Goal: Task Accomplishment & Management: Use online tool/utility

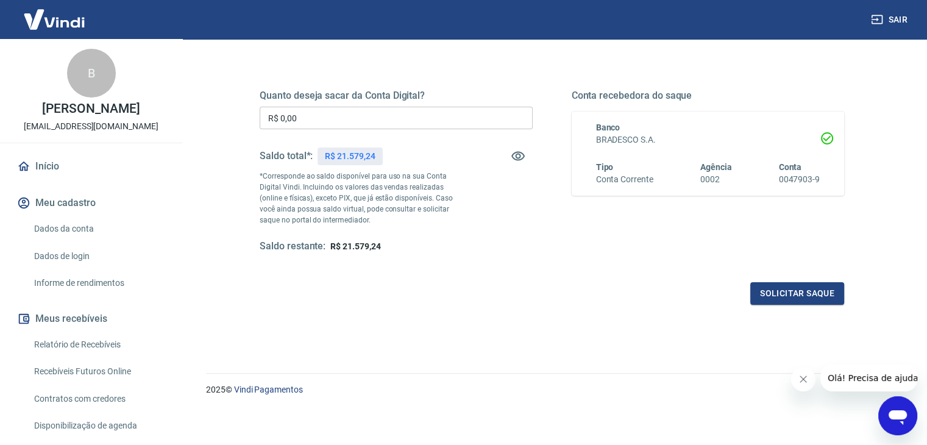
scroll to position [157, 0]
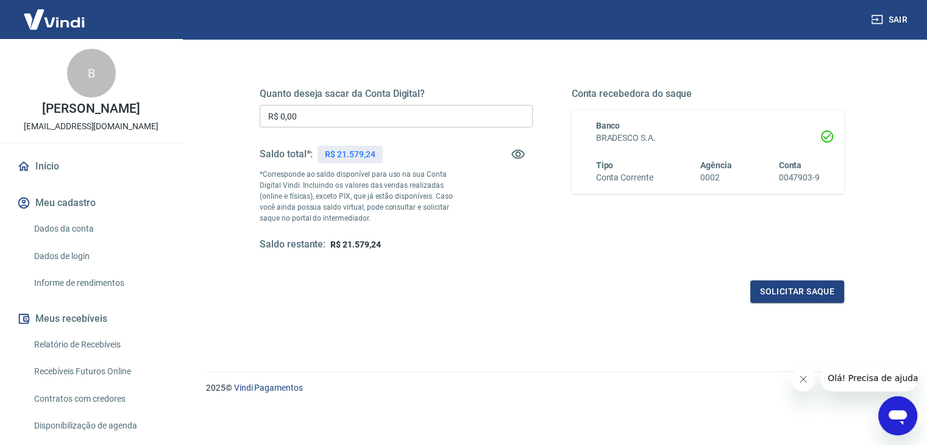
click at [388, 112] on input "R$ 0,00" at bounding box center [396, 116] width 273 height 23
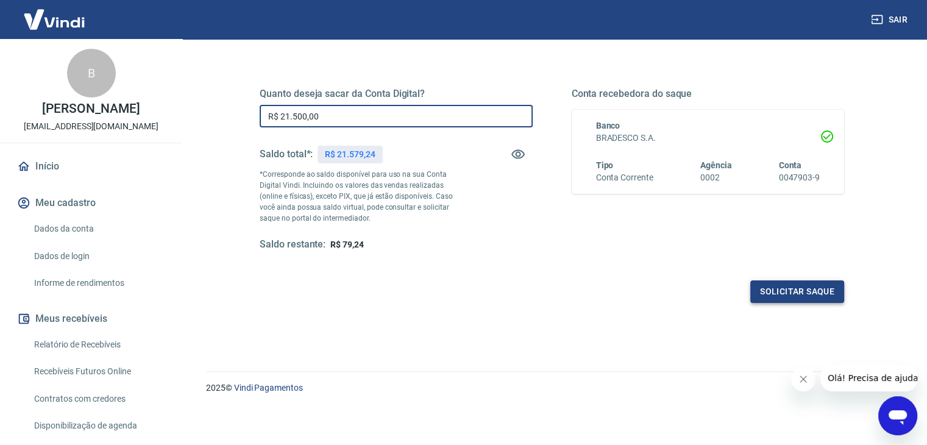
type input "R$ 21.500,00"
click at [807, 291] on button "Solicitar saque" at bounding box center [797, 291] width 94 height 23
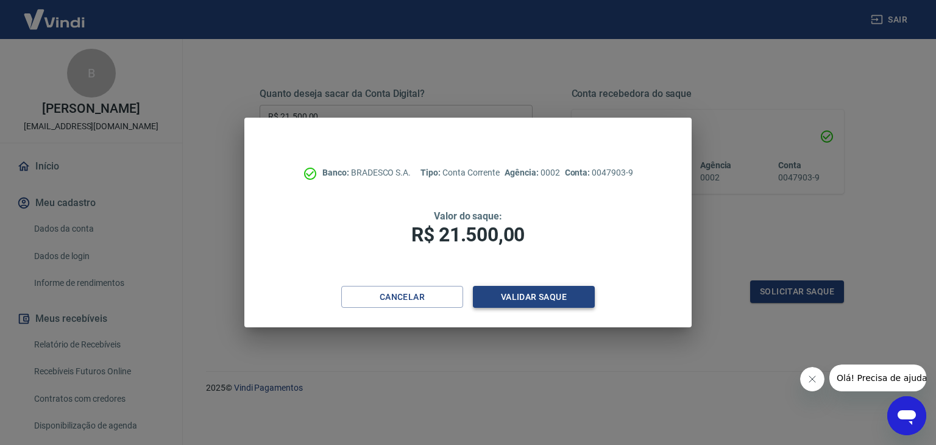
click at [551, 298] on button "Validar saque" at bounding box center [534, 297] width 122 height 23
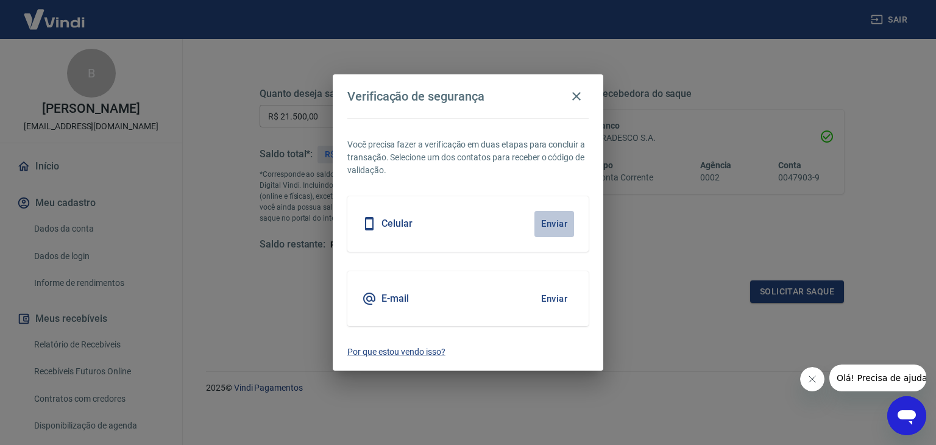
click at [549, 220] on button "Enviar" at bounding box center [554, 224] width 40 height 26
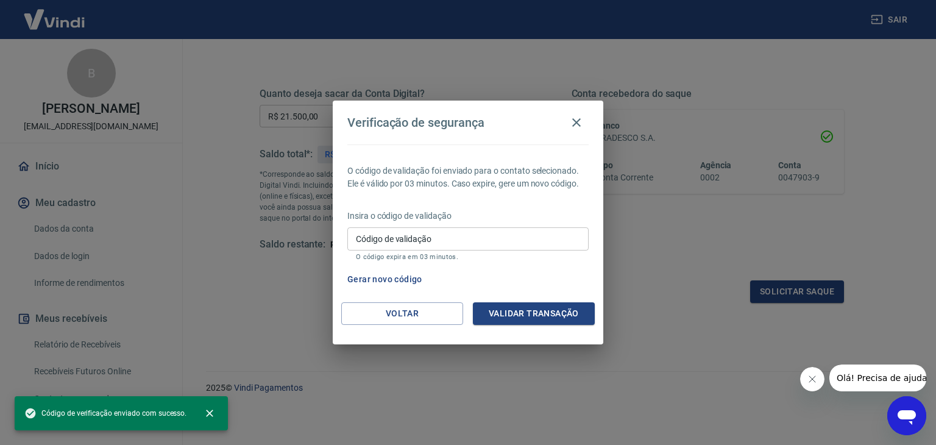
click at [526, 234] on input "Código de validação" at bounding box center [467, 238] width 241 height 23
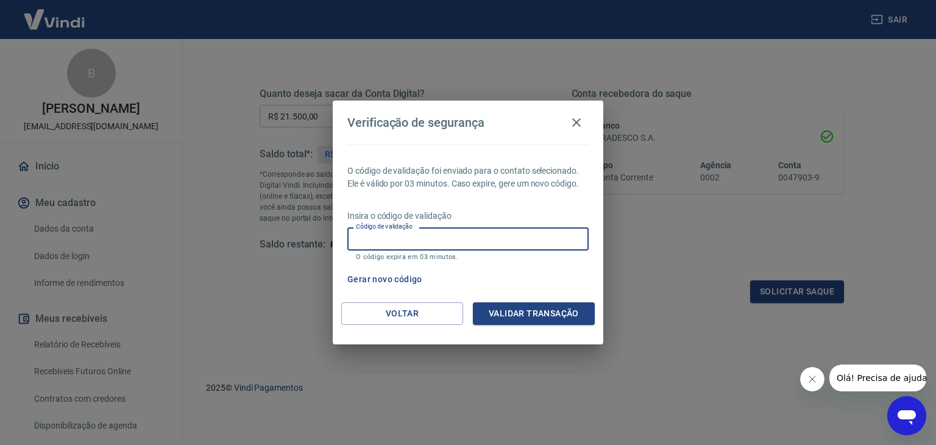
click at [528, 239] on input "Código de validação" at bounding box center [467, 238] width 241 height 23
type input "515725"
click at [543, 315] on button "Validar transação" at bounding box center [534, 313] width 122 height 23
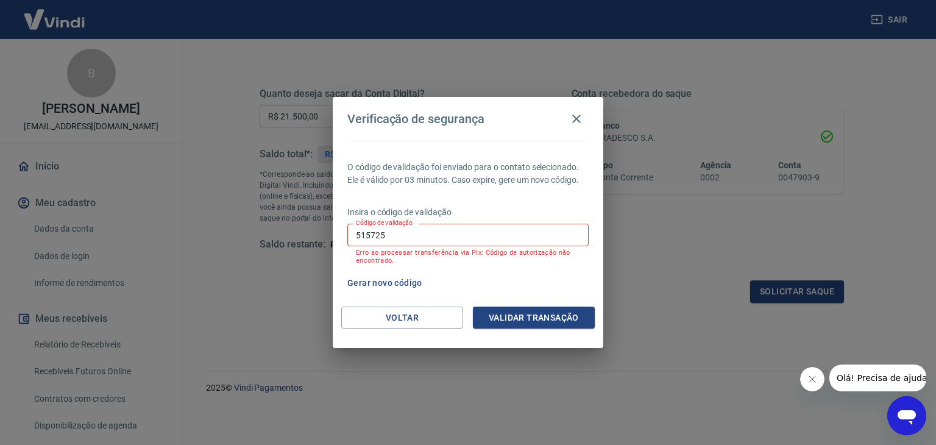
click at [395, 280] on button "Gerar novo código" at bounding box center [384, 283] width 85 height 23
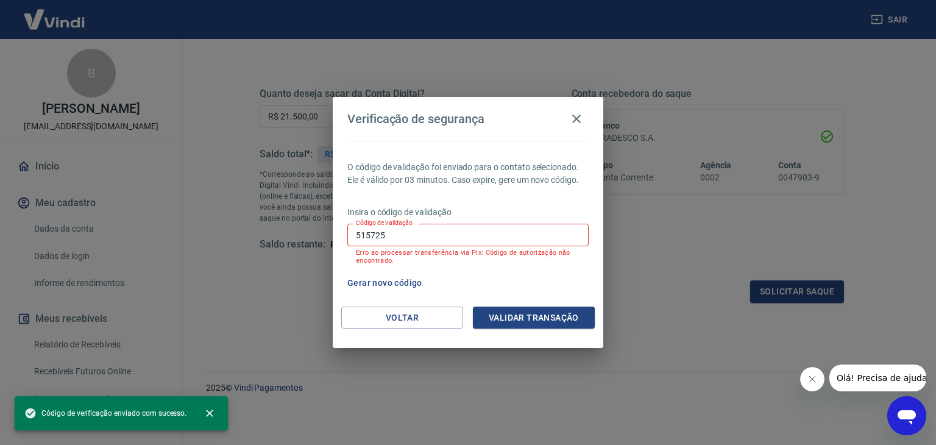
click at [437, 230] on input "515725" at bounding box center [467, 235] width 241 height 23
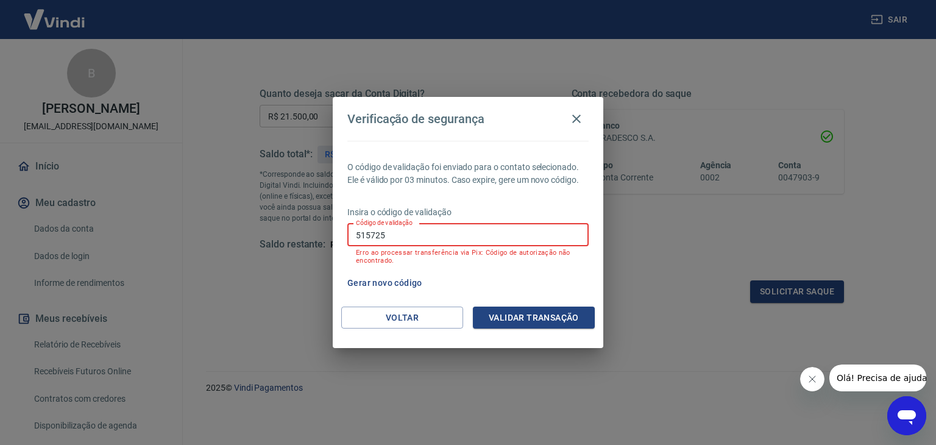
click at [437, 230] on input "515725" at bounding box center [467, 235] width 241 height 23
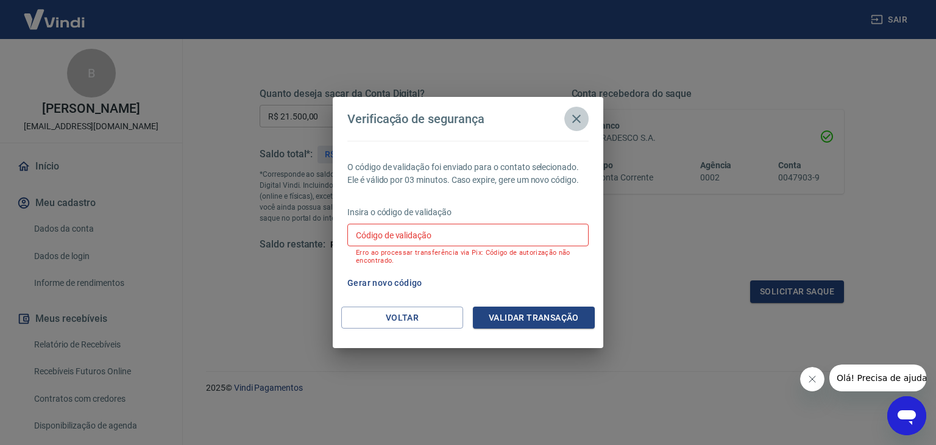
click at [570, 114] on icon "button" at bounding box center [576, 118] width 15 height 15
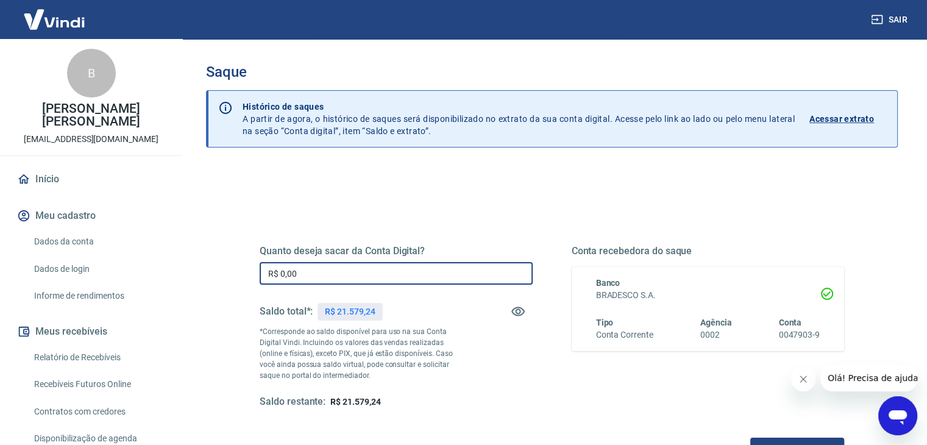
click at [453, 269] on input "R$ 0,00" at bounding box center [396, 273] width 273 height 23
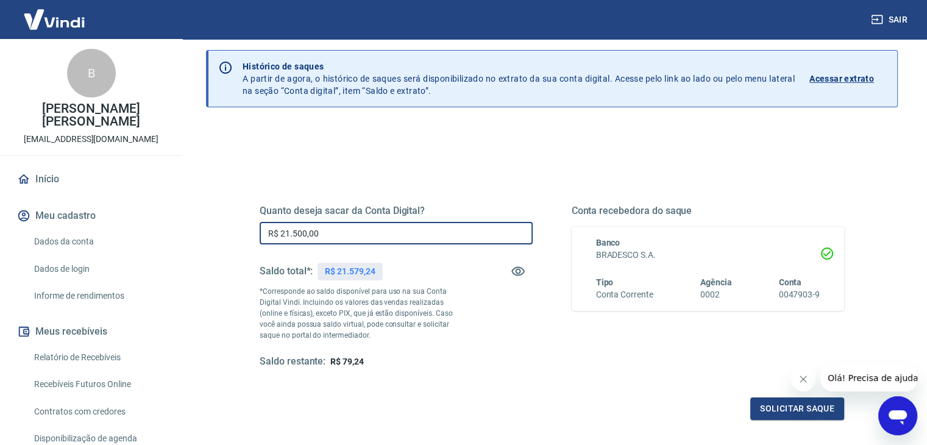
scroll to position [122, 0]
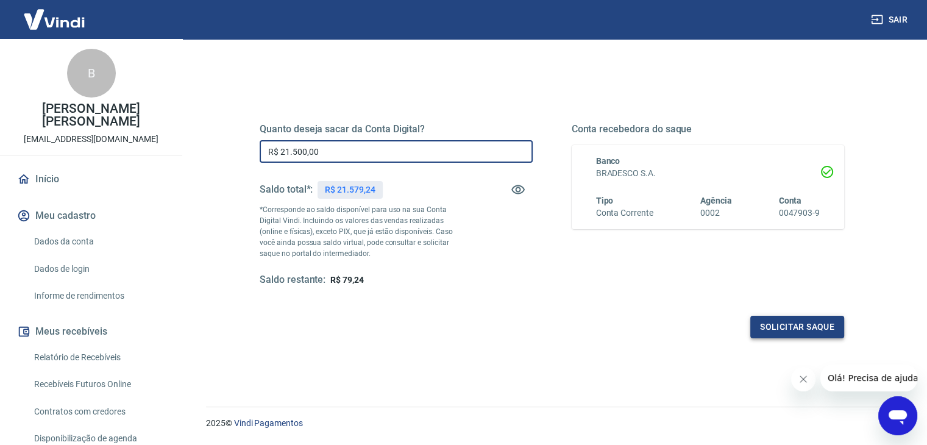
type input "R$ 21.500,00"
click at [770, 329] on button "Solicitar saque" at bounding box center [797, 327] width 94 height 23
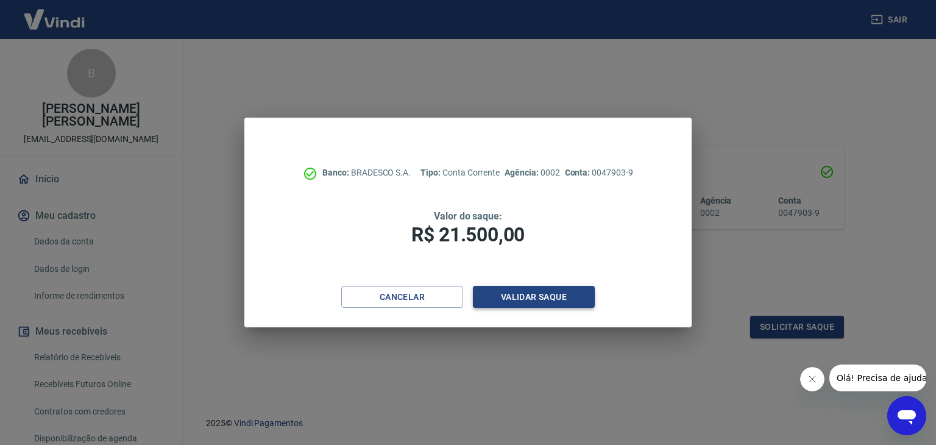
click at [581, 297] on button "Validar saque" at bounding box center [534, 297] width 122 height 23
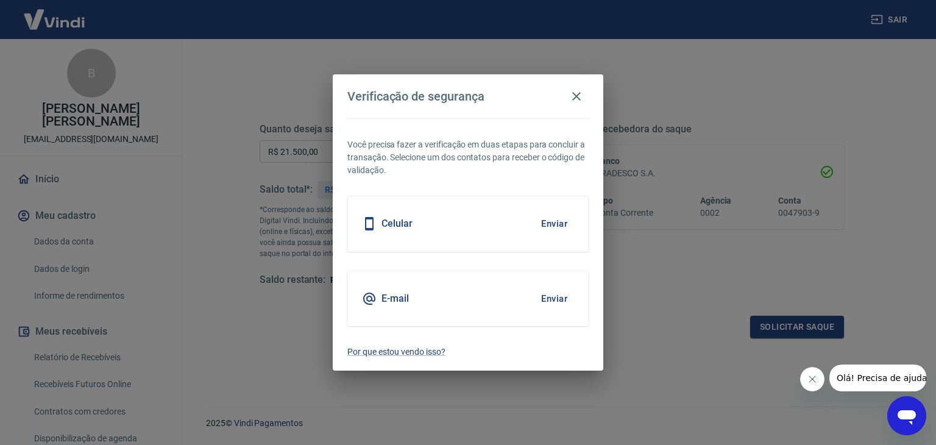
click at [556, 223] on button "Enviar" at bounding box center [554, 224] width 40 height 26
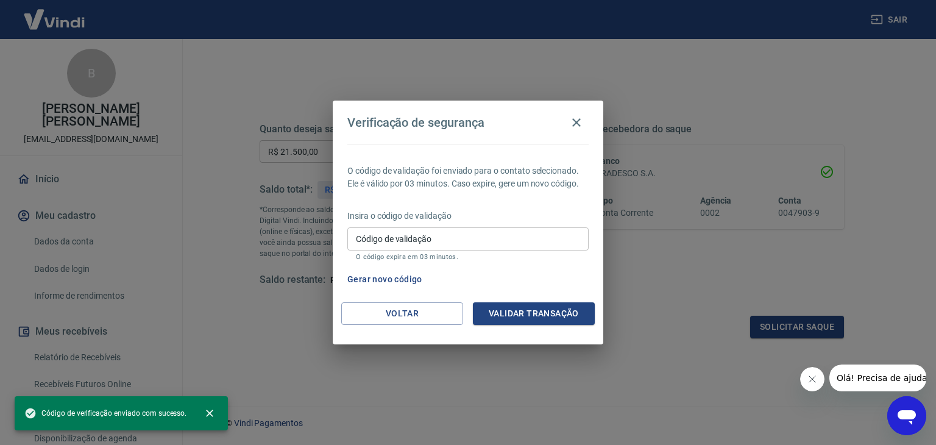
click at [491, 231] on input "Código de validação" at bounding box center [467, 238] width 241 height 23
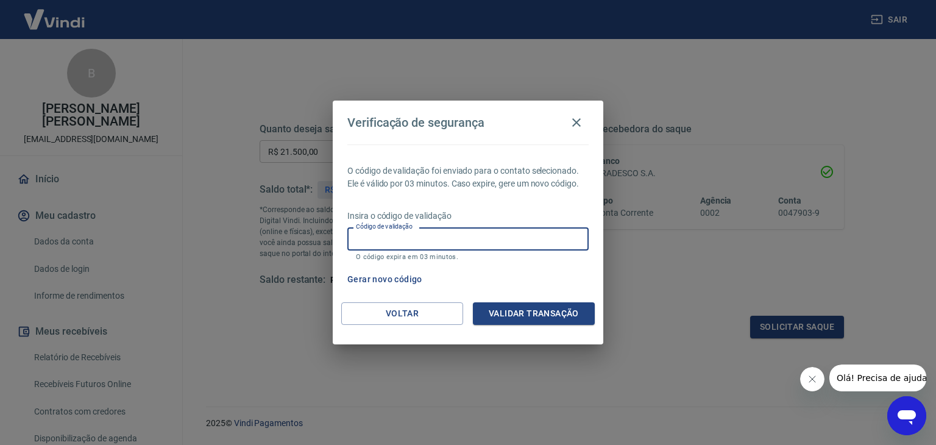
click at [487, 238] on input "Código de validação" at bounding box center [467, 238] width 241 height 23
click at [573, 122] on icon "button" at bounding box center [576, 122] width 15 height 15
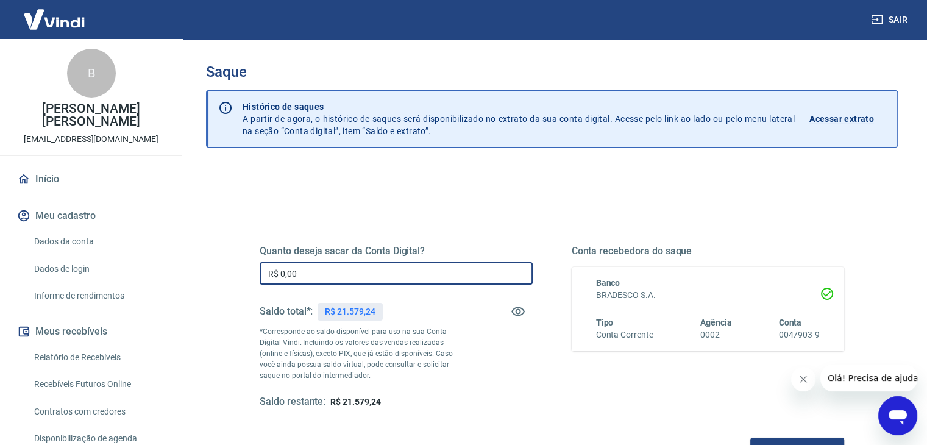
click at [428, 266] on input "R$ 0,00" at bounding box center [396, 273] width 273 height 23
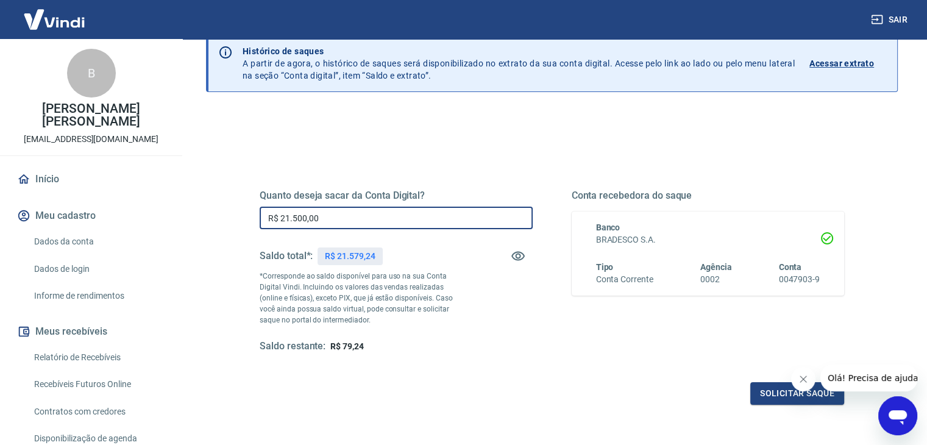
scroll to position [157, 0]
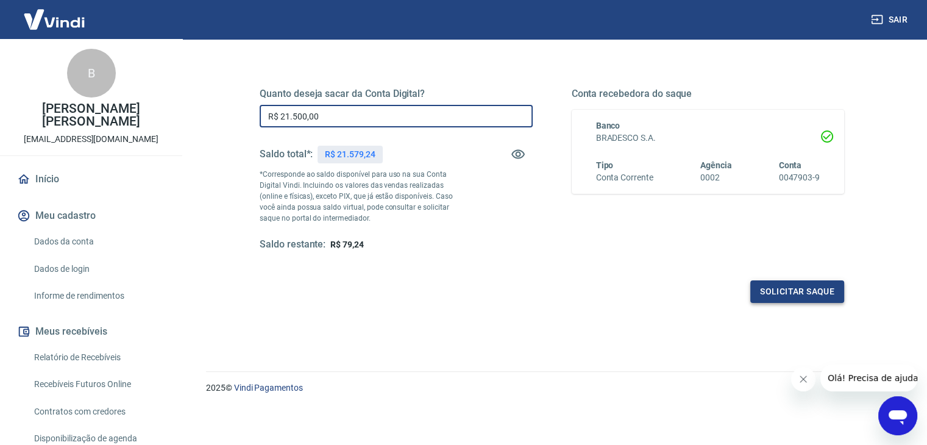
type input "R$ 21.500,00"
click at [782, 297] on button "Solicitar saque" at bounding box center [797, 291] width 94 height 23
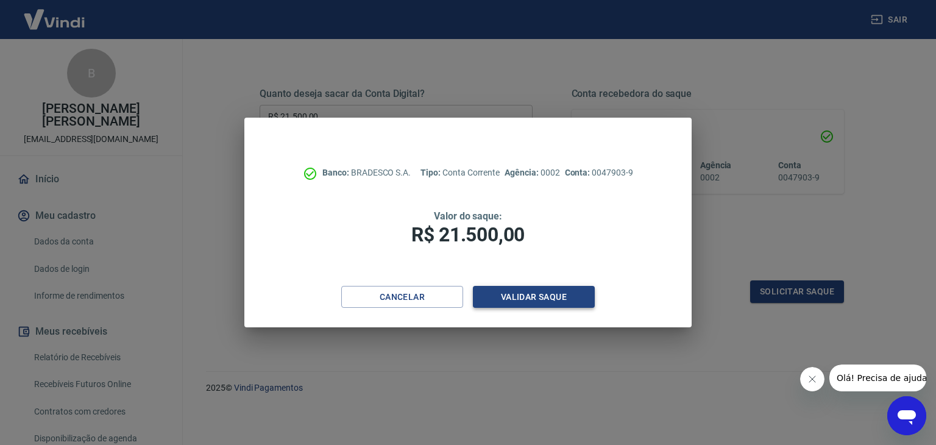
click at [511, 288] on button "Validar saque" at bounding box center [534, 297] width 122 height 23
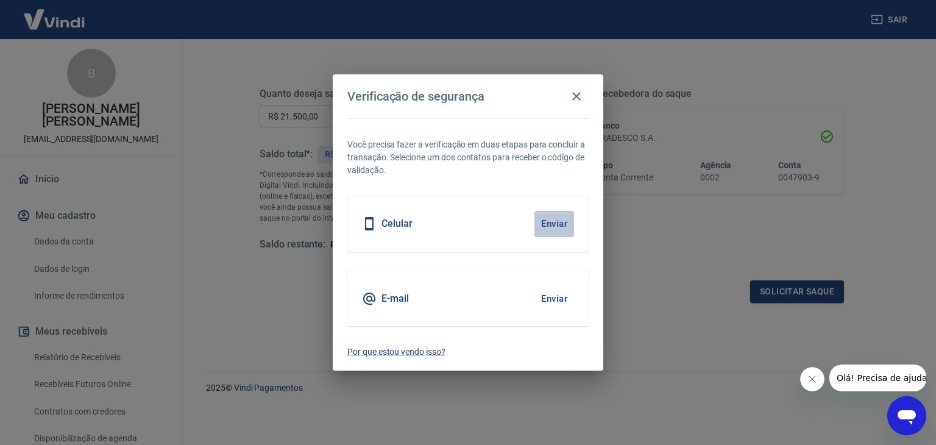
click at [543, 221] on button "Enviar" at bounding box center [554, 224] width 40 height 26
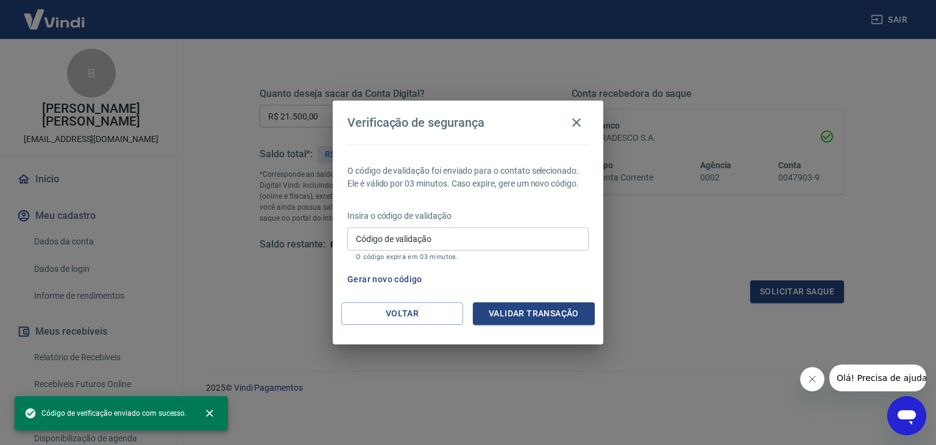
click at [479, 244] on input "Código de validação" at bounding box center [467, 238] width 241 height 23
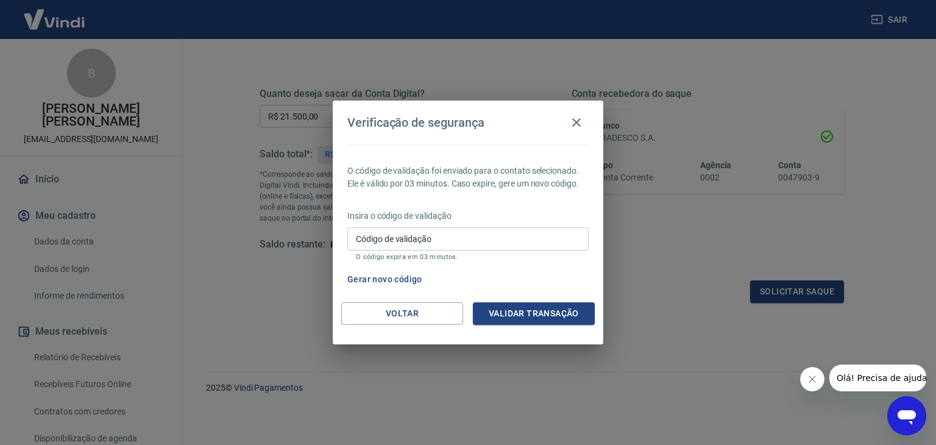
click at [538, 238] on input "Código de validação" at bounding box center [467, 238] width 241 height 23
click at [384, 281] on button "Gerar novo código" at bounding box center [384, 279] width 85 height 23
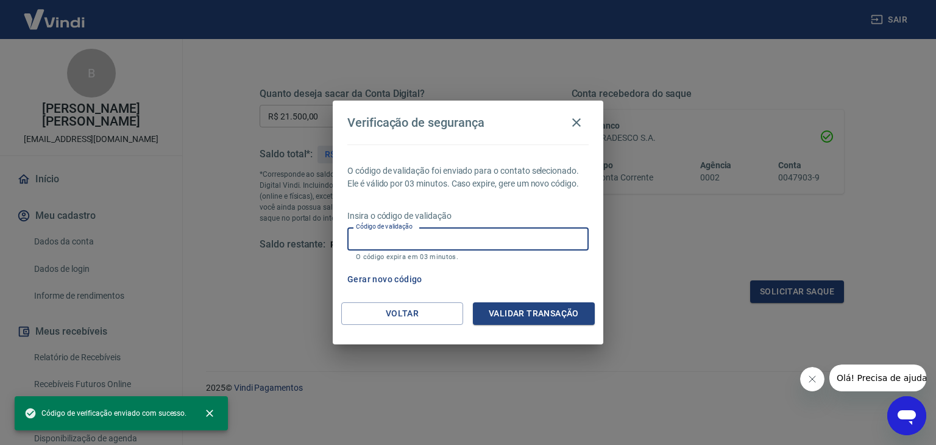
click at [446, 231] on input "Código de validação" at bounding box center [467, 238] width 241 height 23
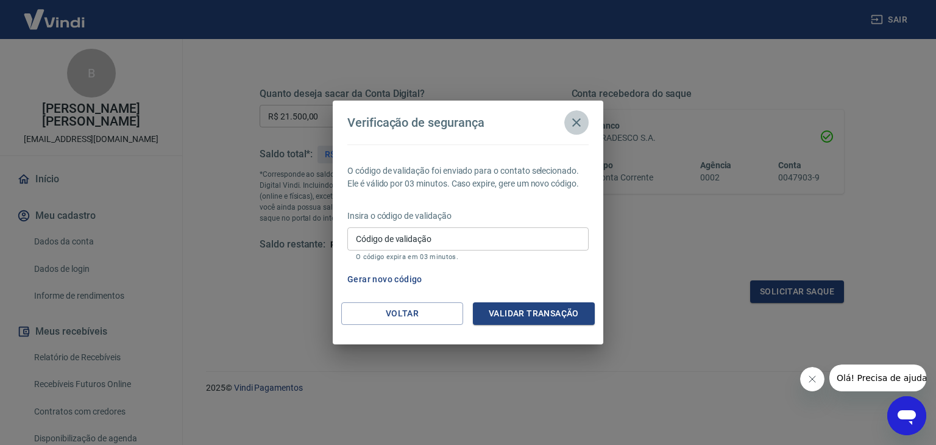
click at [577, 116] on icon "button" at bounding box center [576, 122] width 15 height 15
